Goal: Communication & Community: Answer question/provide support

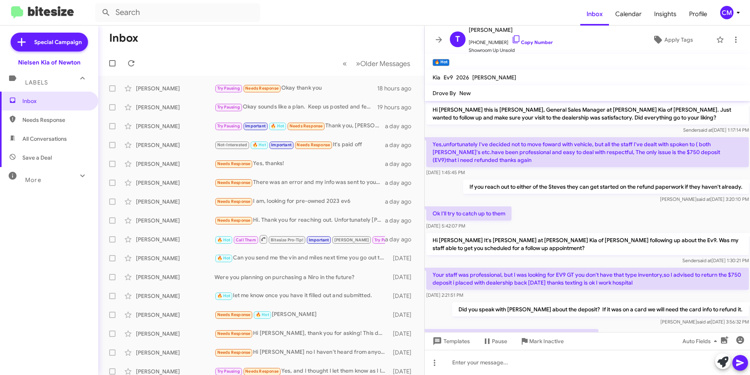
scroll to position [66, 0]
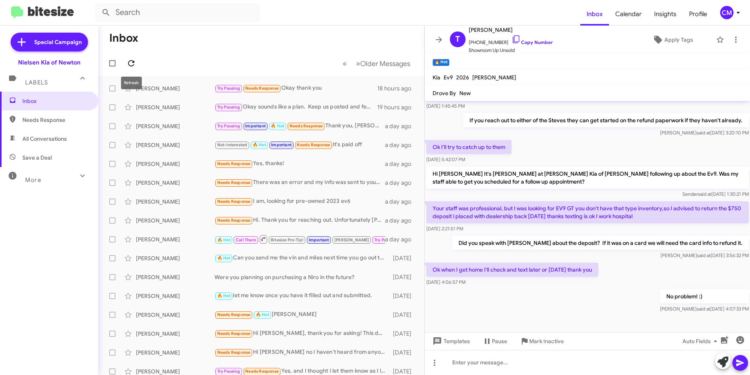
click at [133, 59] on icon at bounding box center [130, 63] width 9 height 9
click at [199, 139] on div "[PERSON_NAME] Not-Interested 🔥 Hot Important Needs Response It's paid off a day…" at bounding box center [260, 145] width 313 height 16
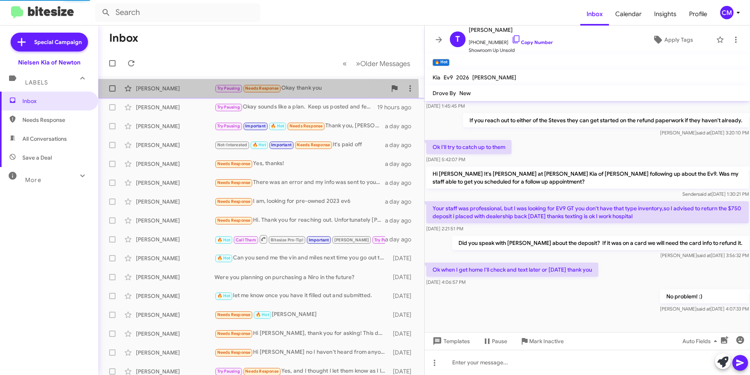
click at [194, 93] on div "[PERSON_NAME] Try Pausing Needs Response Okay thank you 18 hours ago" at bounding box center [260, 89] width 313 height 16
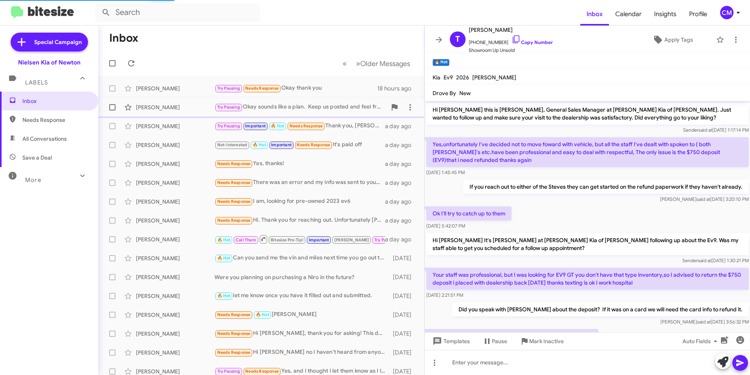
click at [194, 106] on div "[PERSON_NAME]" at bounding box center [175, 107] width 79 height 8
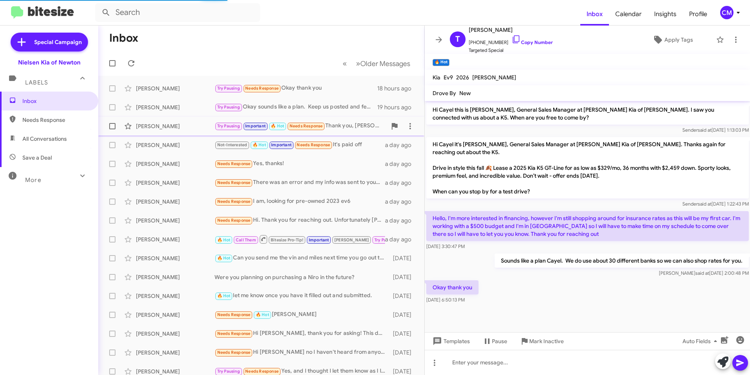
scroll to position [390, 0]
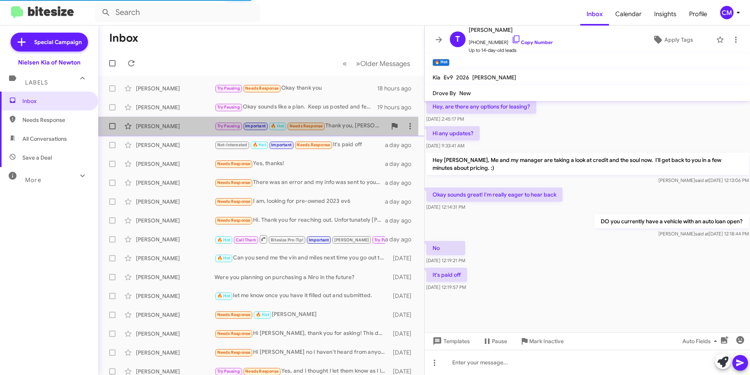
click at [192, 125] on div "[PERSON_NAME]" at bounding box center [175, 126] width 79 height 8
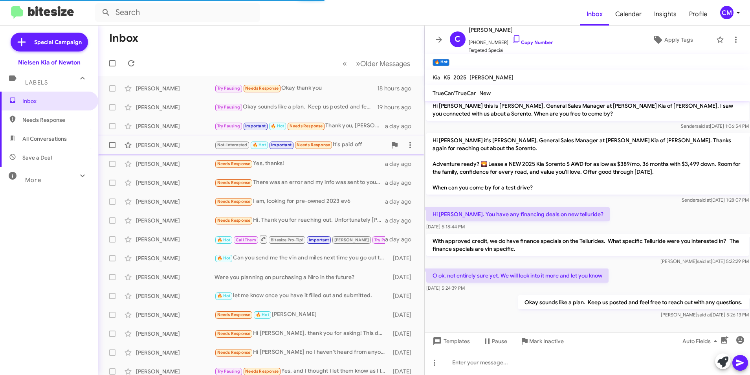
click at [201, 144] on div "[PERSON_NAME]" at bounding box center [175, 145] width 79 height 8
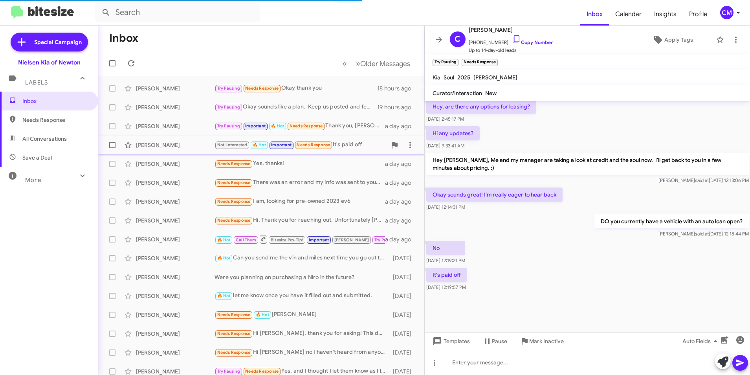
scroll to position [390, 0]
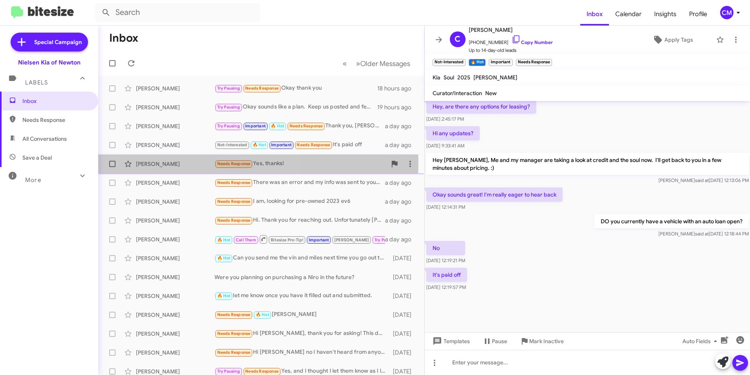
click at [210, 163] on div "[PERSON_NAME]" at bounding box center [175, 164] width 79 height 8
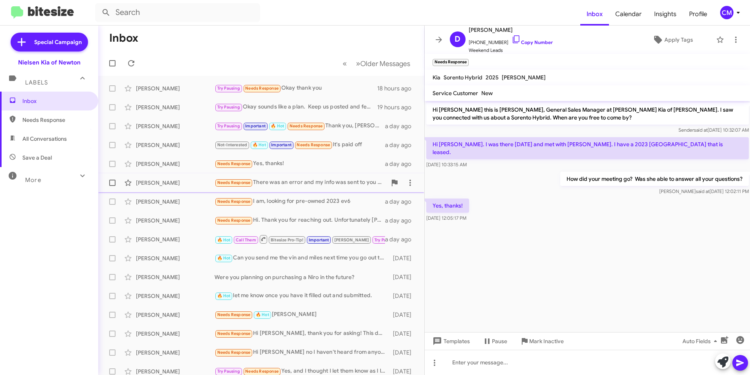
click at [265, 189] on div "[PERSON_NAME] Needs Response There was an error and my info was sent to you by …" at bounding box center [260, 183] width 313 height 16
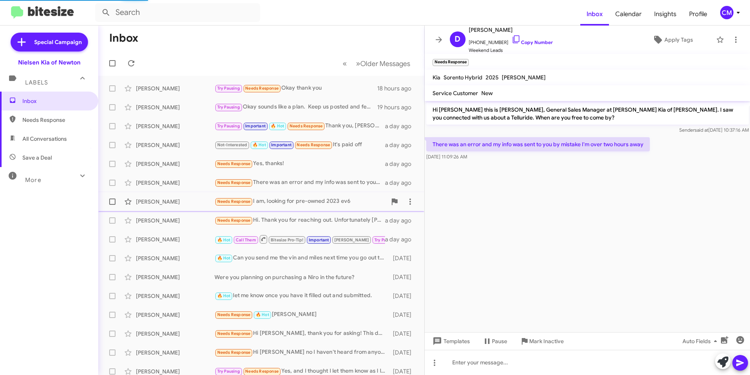
click at [193, 197] on div "[PERSON_NAME] Needs Response I am, looking for pre-owned 2023 ev6 a day ago" at bounding box center [260, 202] width 313 height 16
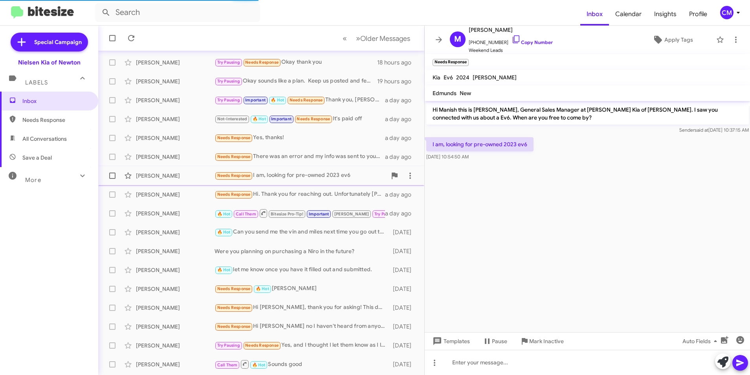
scroll to position [39, 0]
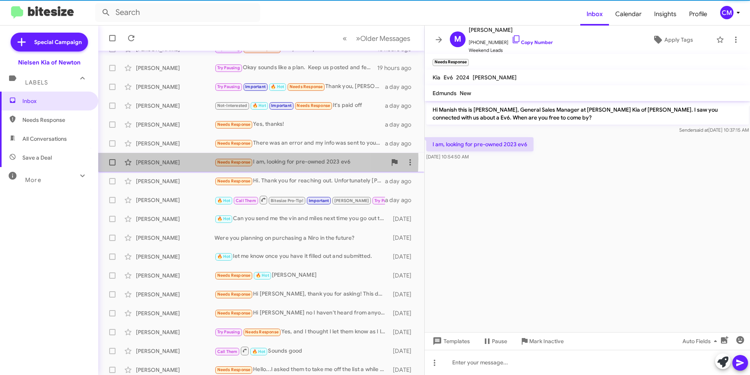
drag, startPoint x: 195, startPoint y: 159, endPoint x: 189, endPoint y: 159, distance: 5.5
click at [194, 159] on div "[PERSON_NAME]" at bounding box center [175, 162] width 79 height 8
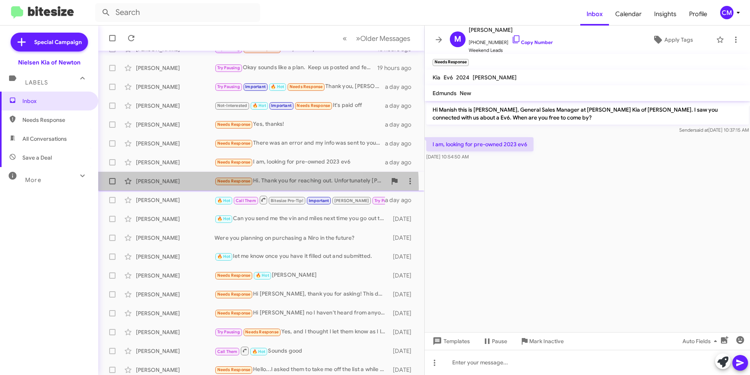
click at [191, 188] on div "[PERSON_NAME] Needs Response Hi. Thank you for reaching out. Unfortunately [PER…" at bounding box center [260, 181] width 313 height 16
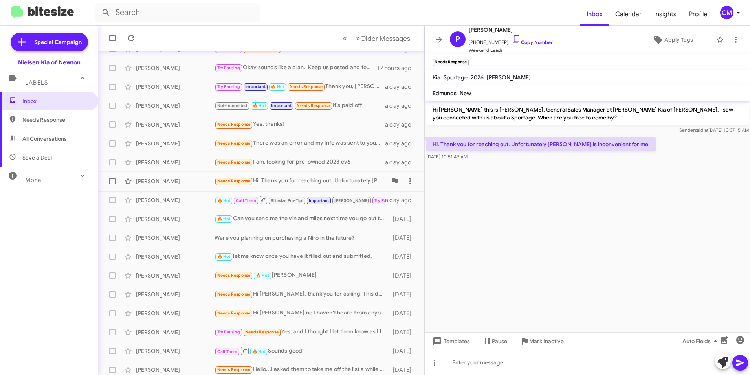
scroll to position [81, 0]
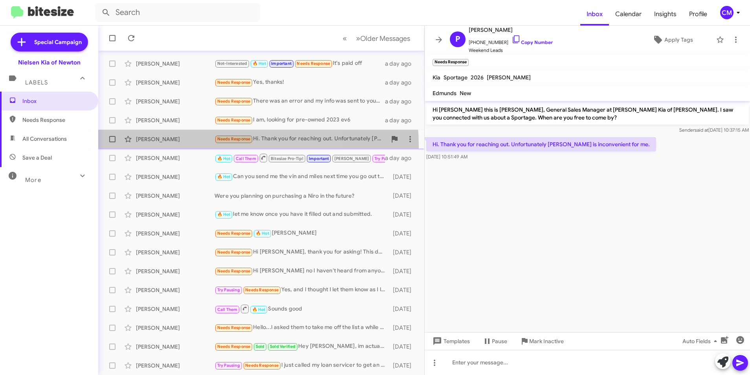
click at [180, 146] on div "[PERSON_NAME] Needs Response Hi. Thank you for reaching out. Unfortunately [PER…" at bounding box center [260, 139] width 313 height 16
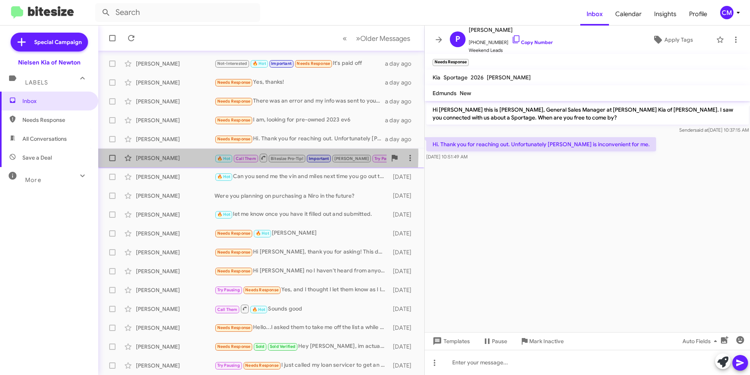
click at [179, 154] on div "[PERSON_NAME]" at bounding box center [175, 158] width 79 height 8
